Goal: Task Accomplishment & Management: Manage account settings

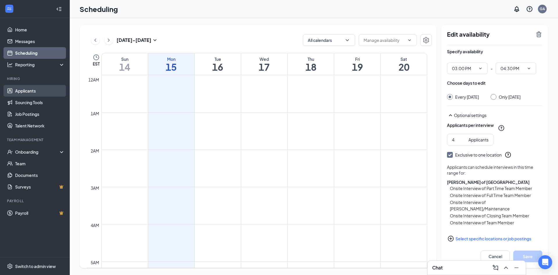
scroll to position [518, 0]
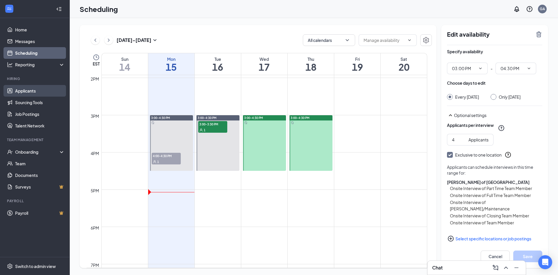
click at [45, 92] on link "Applicants" at bounding box center [40, 91] width 50 height 12
type input "03:00 PM"
type input "04:30 PM"
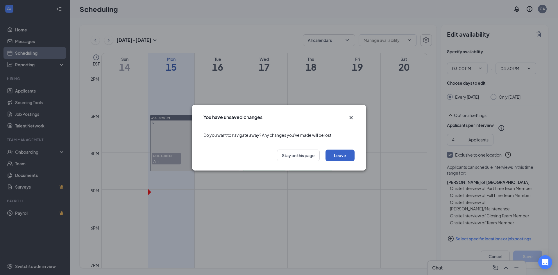
click at [333, 156] on button "Leave" at bounding box center [339, 155] width 29 height 12
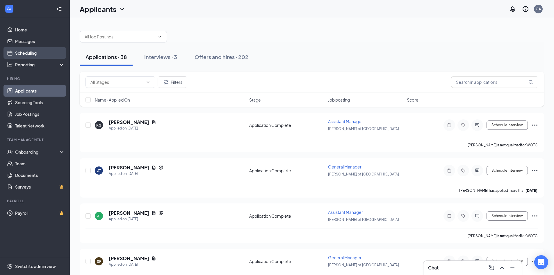
click at [46, 48] on link "Scheduling" at bounding box center [40, 53] width 50 height 12
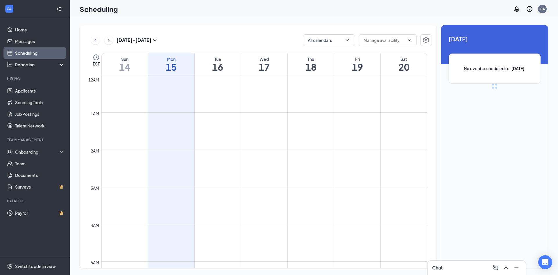
scroll to position [286, 0]
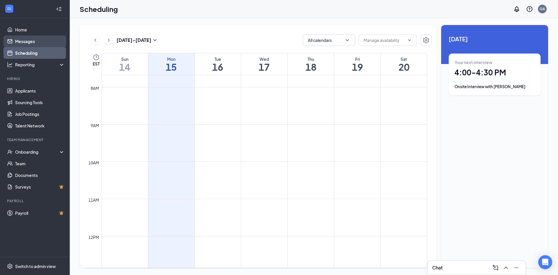
click at [15, 41] on link "Messages" at bounding box center [40, 41] width 50 height 12
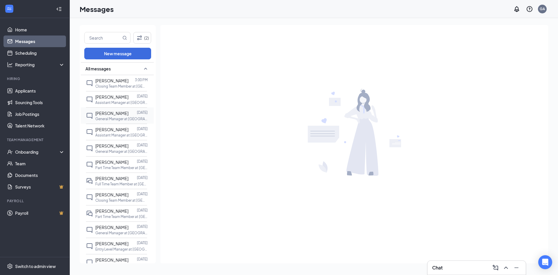
click at [114, 113] on span "[PERSON_NAME]" at bounding box center [111, 112] width 33 height 5
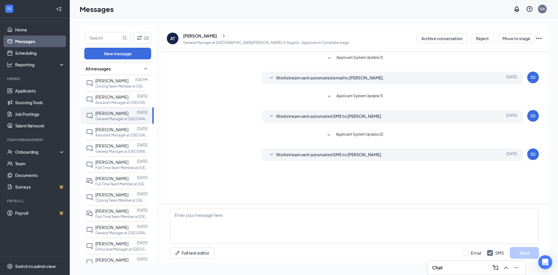
click at [197, 36] on div "[PERSON_NAME]" at bounding box center [200, 36] width 34 height 6
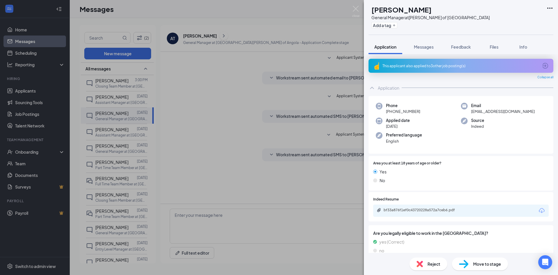
click at [449, 203] on div "Indeed Resume bf33a876f1ef0c43720228a572a7ceb6.pdf" at bounding box center [461, 206] width 176 height 20
click at [450, 208] on div "bf33a876f1ef0c43720228a572a7ceb6.pdf" at bounding box center [424, 209] width 81 height 5
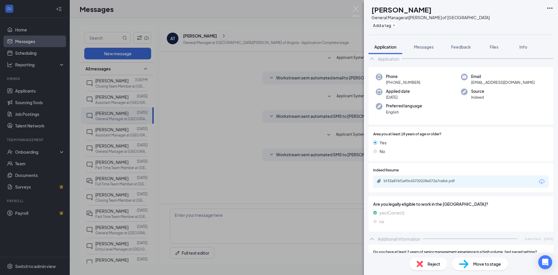
click at [484, 266] on span "Move to stage" at bounding box center [487, 263] width 28 height 6
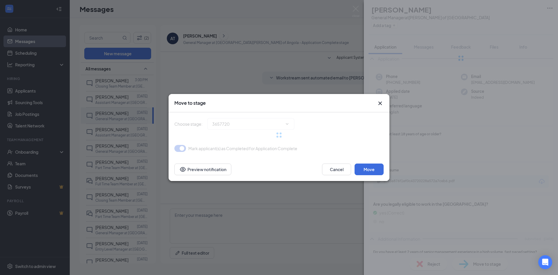
type input "Onsite Interview (next stage)"
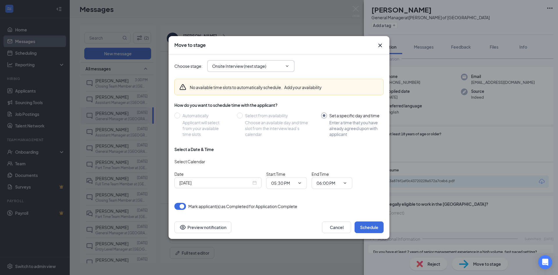
click at [248, 67] on input "Onsite Interview (next stage)" at bounding box center [247, 66] width 70 height 6
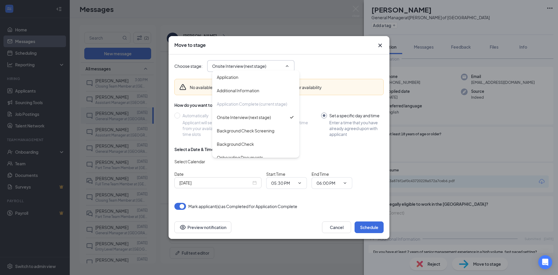
click at [324, 61] on div "Choose stage : Onsite Interview (next stage) Application Additional Information…" at bounding box center [278, 66] width 209 height 12
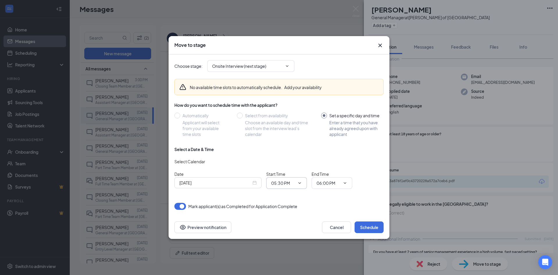
click at [300, 186] on span "05:30 PM" at bounding box center [286, 183] width 41 height 12
click at [253, 184] on div "[DATE]" at bounding box center [217, 182] width 77 height 6
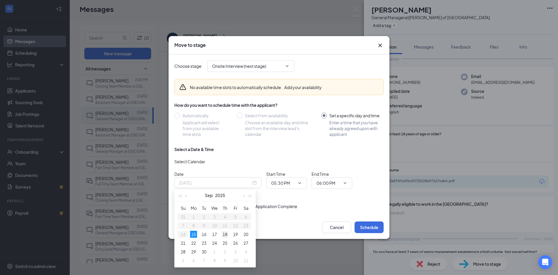
type input "[DATE]"
click at [226, 233] on div "18" at bounding box center [224, 233] width 7 height 7
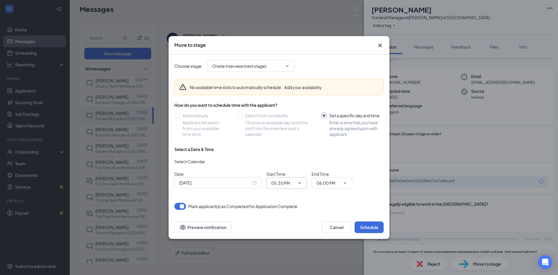
click at [292, 183] on input "05:30 PM" at bounding box center [283, 183] width 24 height 6
click at [280, 117] on div "02:30 PM" at bounding box center [284, 117] width 17 height 6
type input "02:30 PM"
click at [330, 182] on input "06:00 PM" at bounding box center [328, 183] width 24 height 6
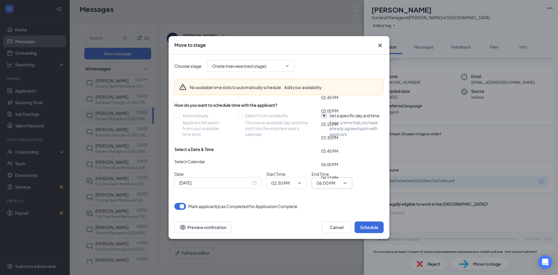
scroll to position [760, 0]
click at [332, 143] on div "03:00 PM" at bounding box center [332, 139] width 32 height 13
type input "03:00 PM"
click at [359, 223] on button "Schedule" at bounding box center [369, 227] width 29 height 12
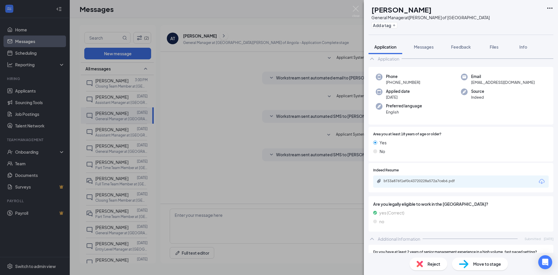
click at [352, 5] on div "AT [PERSON_NAME] General Manager at [PERSON_NAME] of [GEOGRAPHIC_DATA] Add a ta…" at bounding box center [279, 137] width 558 height 275
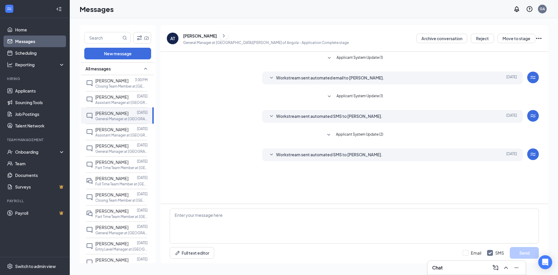
click at [354, 8] on div "Messages GA" at bounding box center [314, 9] width 488 height 18
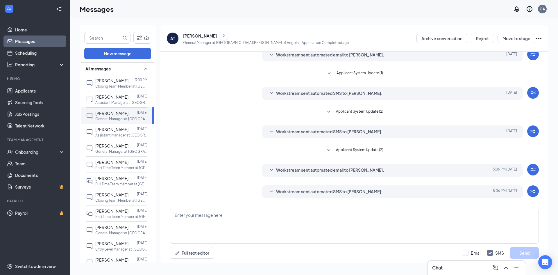
scroll to position [23, 0]
